Goal: Information Seeking & Learning: Stay updated

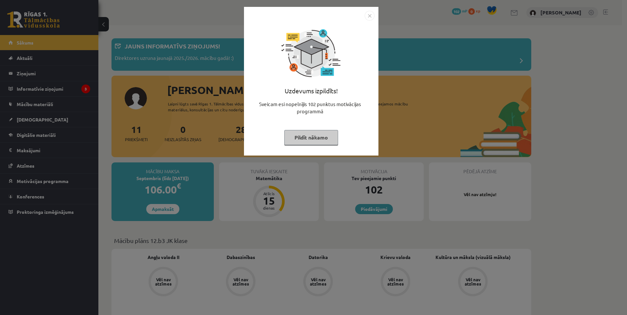
click at [320, 143] on button "Pildīt nākamo" at bounding box center [311, 137] width 54 height 15
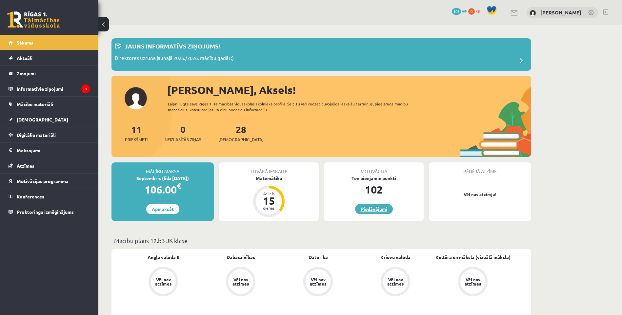
click at [374, 212] on link "Piedāvājumi" at bounding box center [374, 209] width 38 height 10
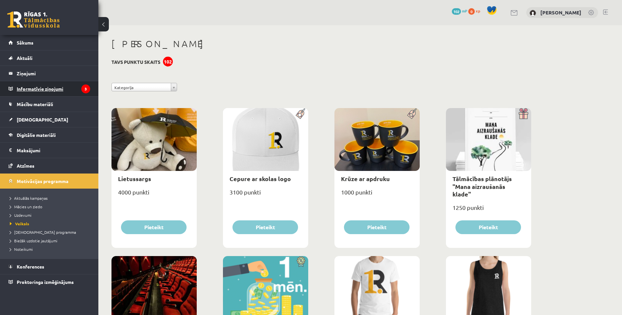
click at [34, 90] on legend "Informatīvie ziņojumi 3" at bounding box center [53, 88] width 73 height 15
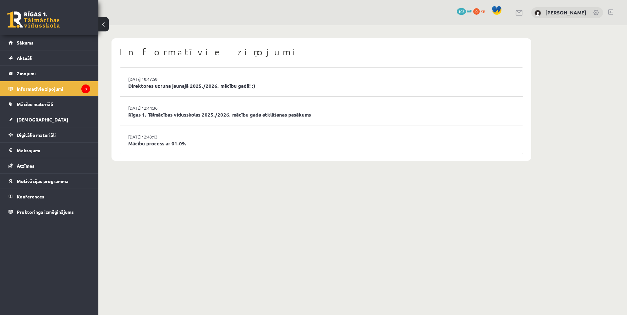
click at [170, 91] on li "29.08.2025 19:47:59 Direktores uzruna jaunajā 2025./2026. mācību gadā! :)" at bounding box center [321, 82] width 402 height 29
click at [163, 145] on link "Mācību process ar 01.09." at bounding box center [321, 144] width 386 height 8
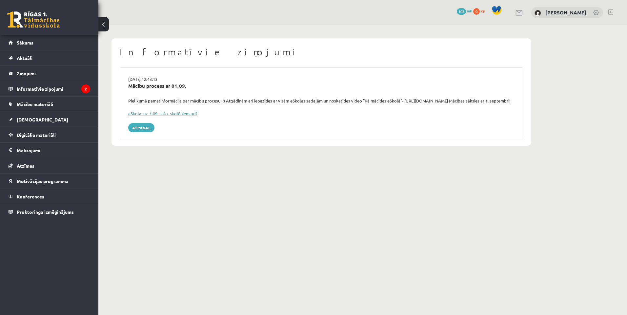
click at [166, 116] on link "eSkola_uz_1.09._info_skolēniem.pdf" at bounding box center [162, 114] width 69 height 6
click at [58, 89] on legend "Informatīvie ziņojumi 2" at bounding box center [53, 88] width 73 height 15
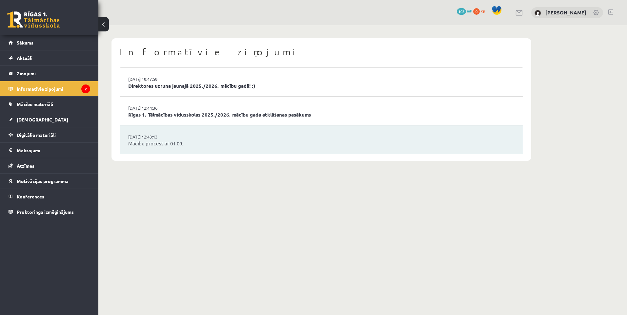
click at [154, 110] on link "[DATE] 12:44:36" at bounding box center [152, 108] width 49 height 7
click at [250, 110] on li "[DATE] 12:44:36 Rīgas 1. Tālmācības vidusskolas 2025./2026. mācību gada atklāša…" at bounding box center [321, 111] width 402 height 29
click at [244, 115] on link "Rīgas 1. Tālmācības vidusskolas 2025./2026. mācību gada atklāšanas pasākums" at bounding box center [321, 115] width 386 height 8
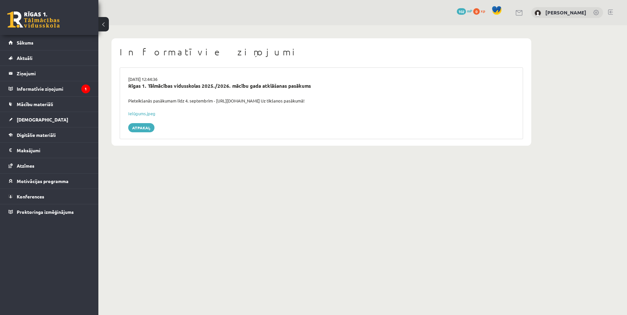
click at [260, 109] on div "[DATE] 12:44:36 Rīgas 1. Tālmācības vidusskolas 2025./2026. mācību gada atklāša…" at bounding box center [321, 103] width 403 height 72
click at [74, 89] on legend "Informatīvie ziņojumi 1" at bounding box center [53, 88] width 73 height 15
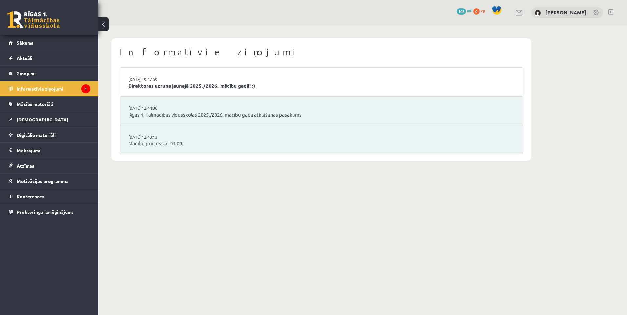
click at [172, 85] on link "Direktores uzruna jaunajā 2025./2026. mācību gadā! :)" at bounding box center [321, 86] width 386 height 8
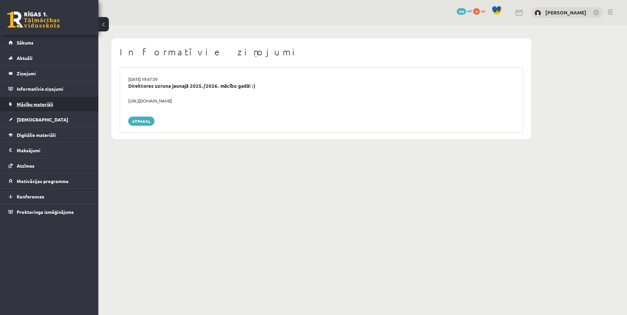
click at [39, 107] on link "Mācību materiāli" at bounding box center [50, 104] width 82 height 15
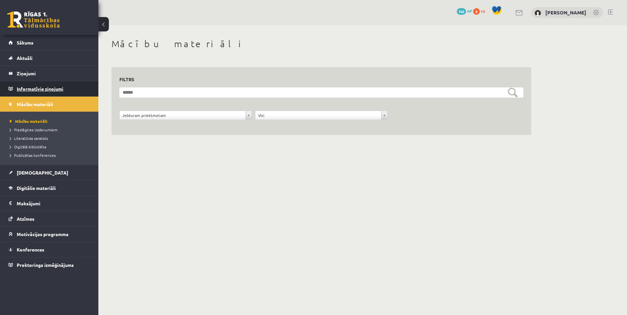
click at [46, 91] on legend "Informatīvie ziņojumi 0" at bounding box center [53, 88] width 73 height 15
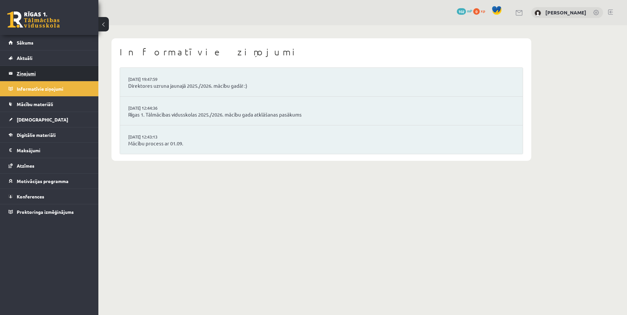
click at [38, 74] on legend "Ziņojumi 0" at bounding box center [53, 73] width 73 height 15
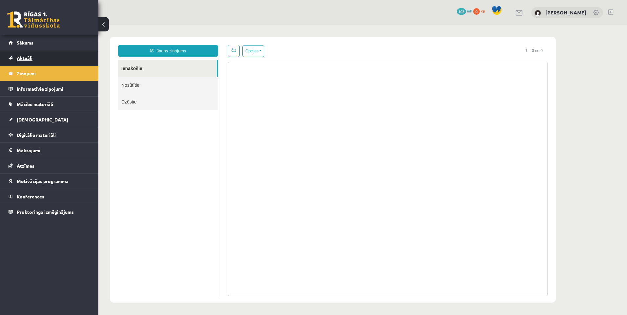
click at [34, 58] on link "Aktuāli" at bounding box center [50, 57] width 82 height 15
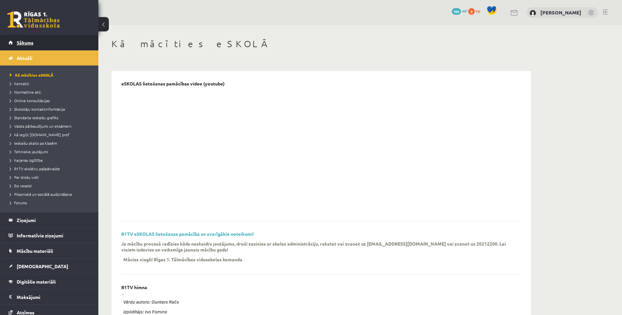
click at [33, 43] on span "Sākums" at bounding box center [25, 43] width 17 height 6
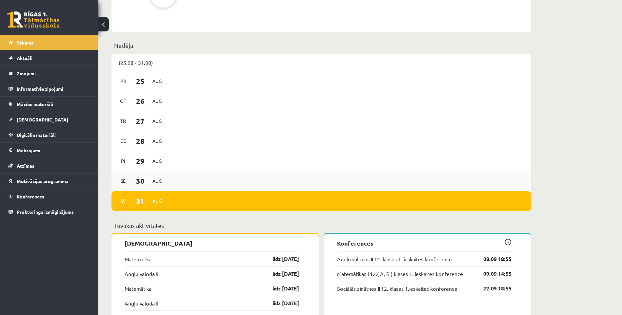
scroll to position [393, 0]
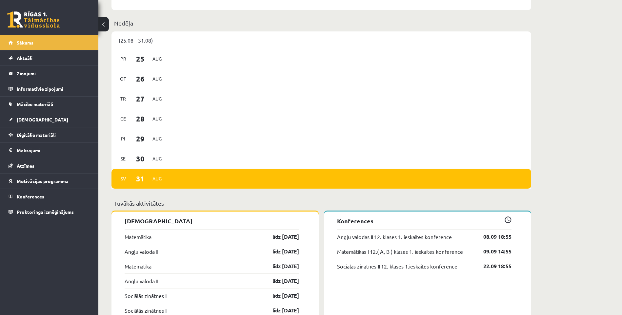
click at [159, 173] on div "Sv 31 Aug" at bounding box center [140, 179] width 48 height 14
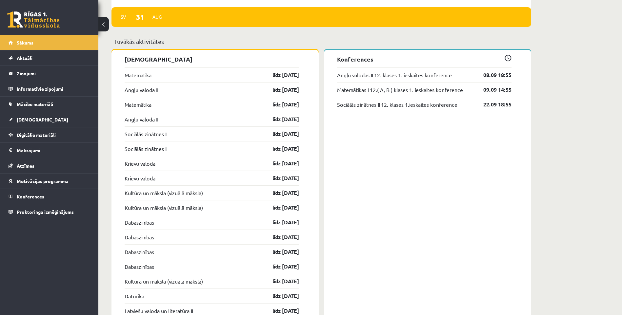
scroll to position [557, 0]
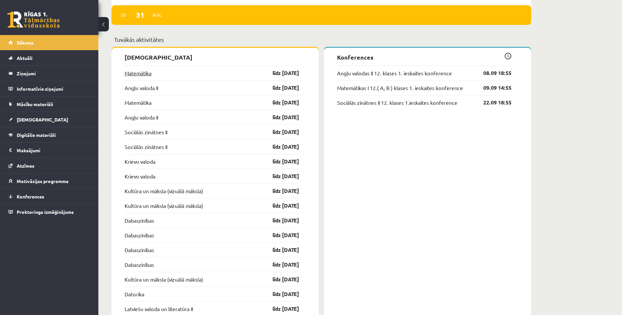
click at [146, 75] on link "Matemātika" at bounding box center [138, 73] width 27 height 8
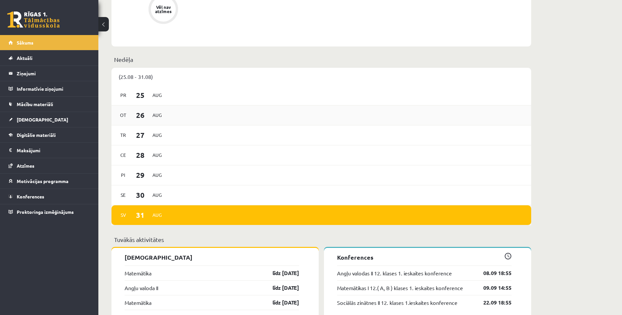
scroll to position [328, 0]
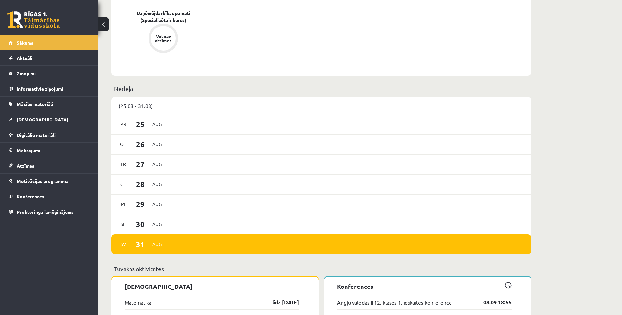
click at [123, 92] on p "Nedēļa" at bounding box center [321, 88] width 414 height 9
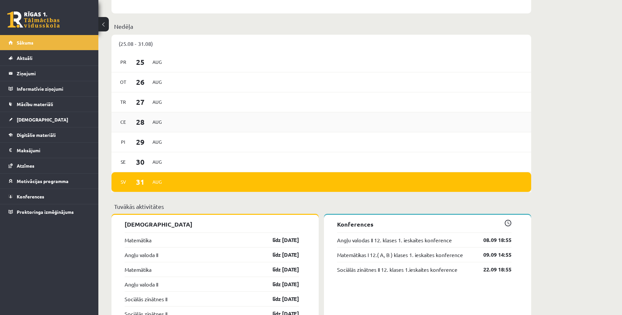
scroll to position [393, 0]
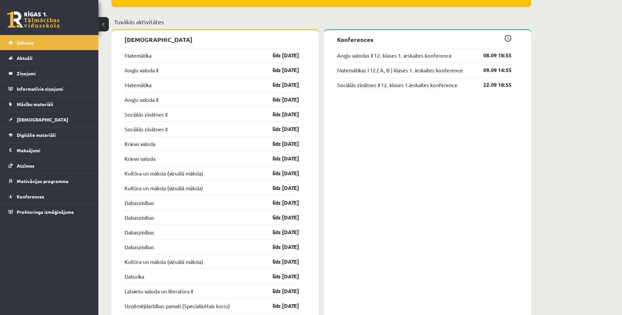
scroll to position [552, 0]
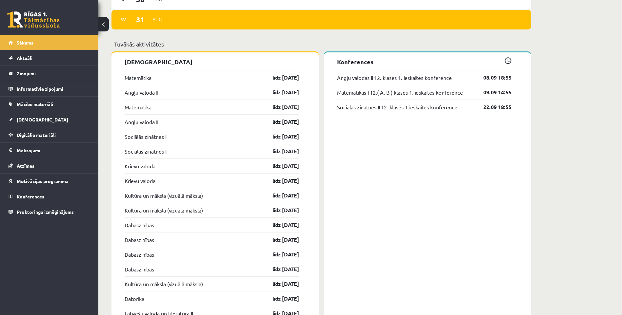
click at [144, 93] on link "Angļu valoda II" at bounding box center [141, 92] width 33 height 8
